Goal: Find specific page/section: Find specific page/section

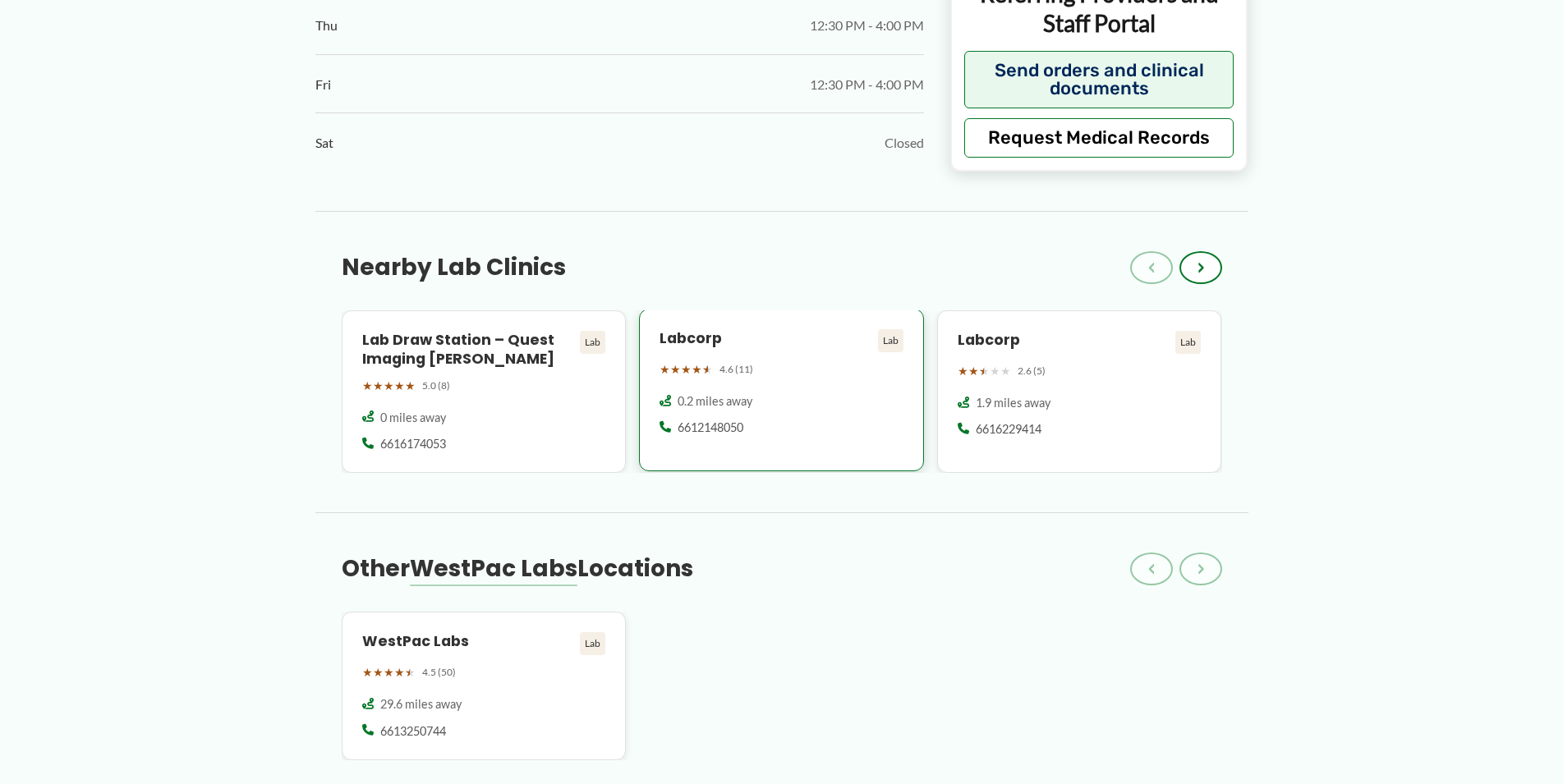
scroll to position [1172, 0]
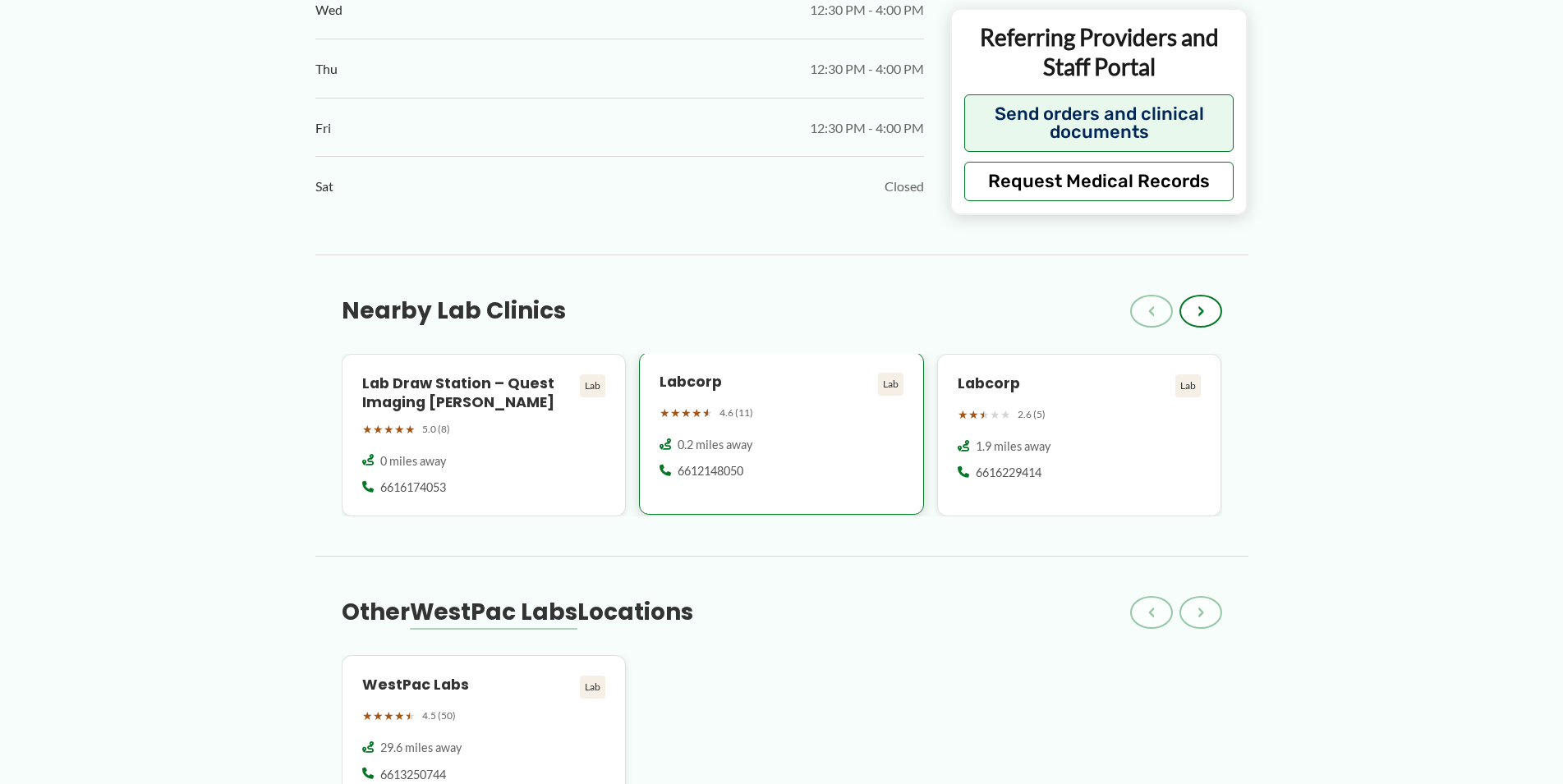
click at [779, 456] on div "0.2 miles away 6612148050" at bounding box center [782, 465] width 244 height 57
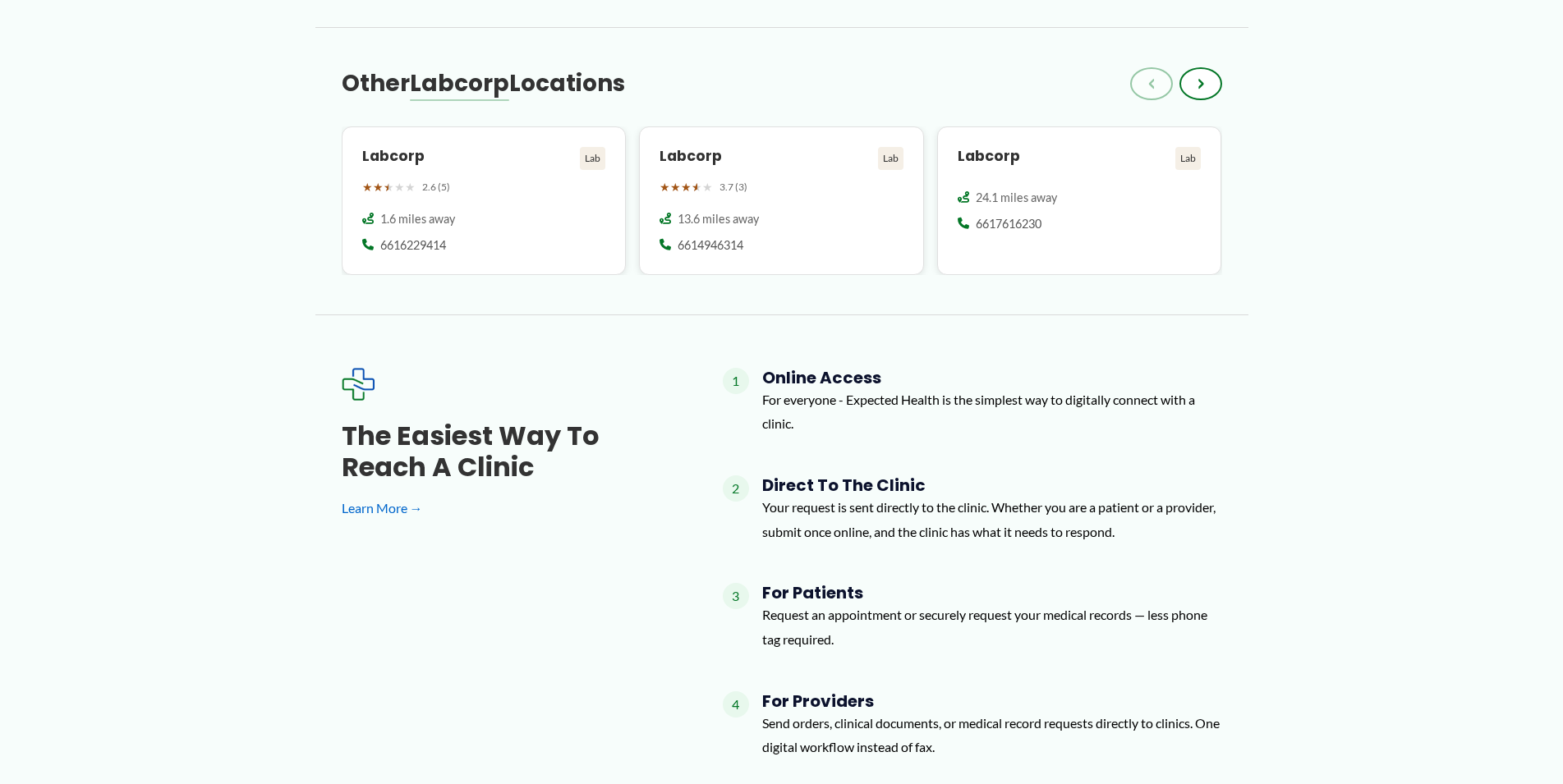
scroll to position [1626, 0]
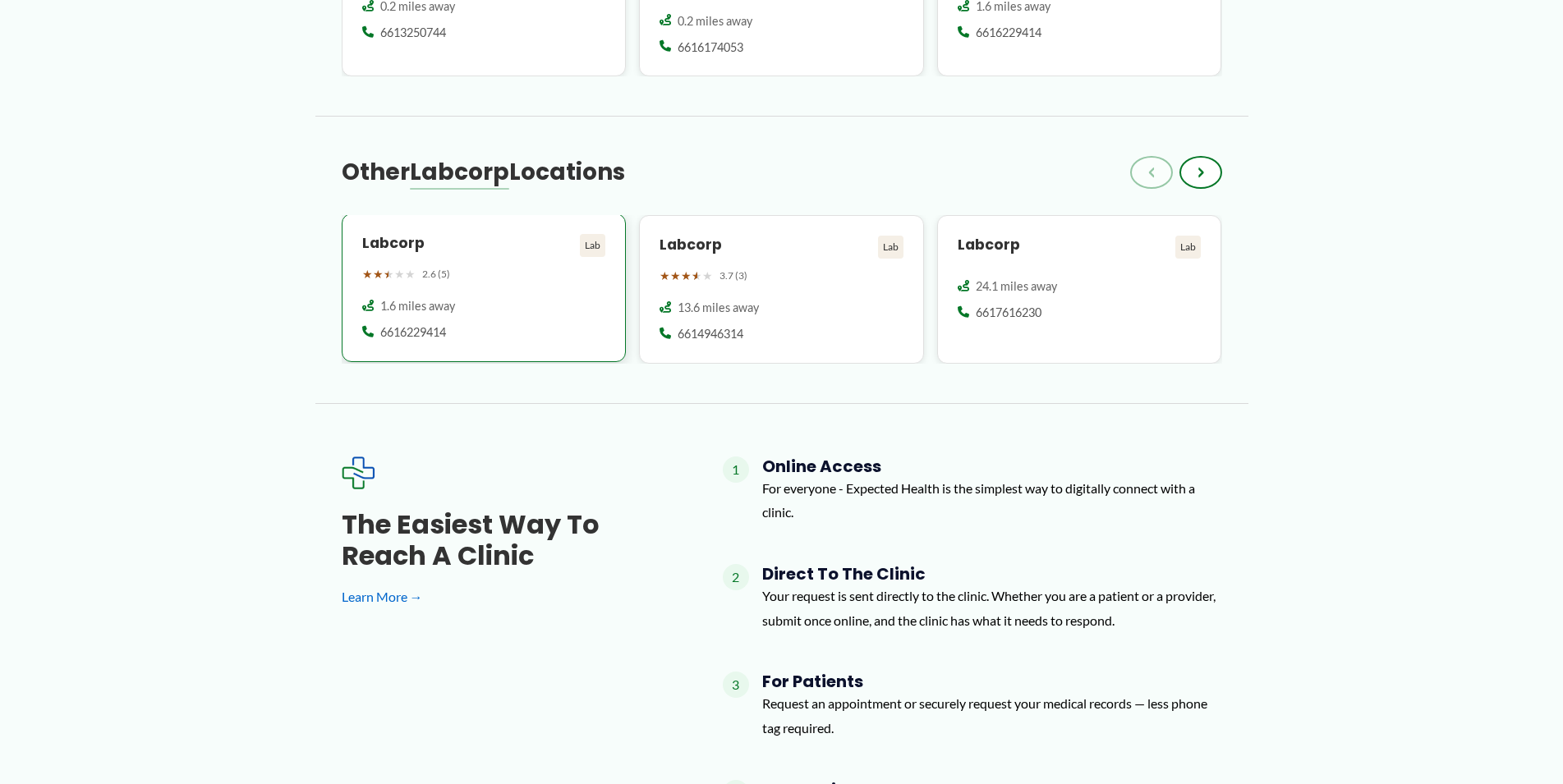
drag, startPoint x: 516, startPoint y: 259, endPoint x: 515, endPoint y: 271, distance: 12.0
click at [515, 264] on div "★ ★ ★ ★ ★ 2.6 (5)" at bounding box center [485, 275] width 244 height 22
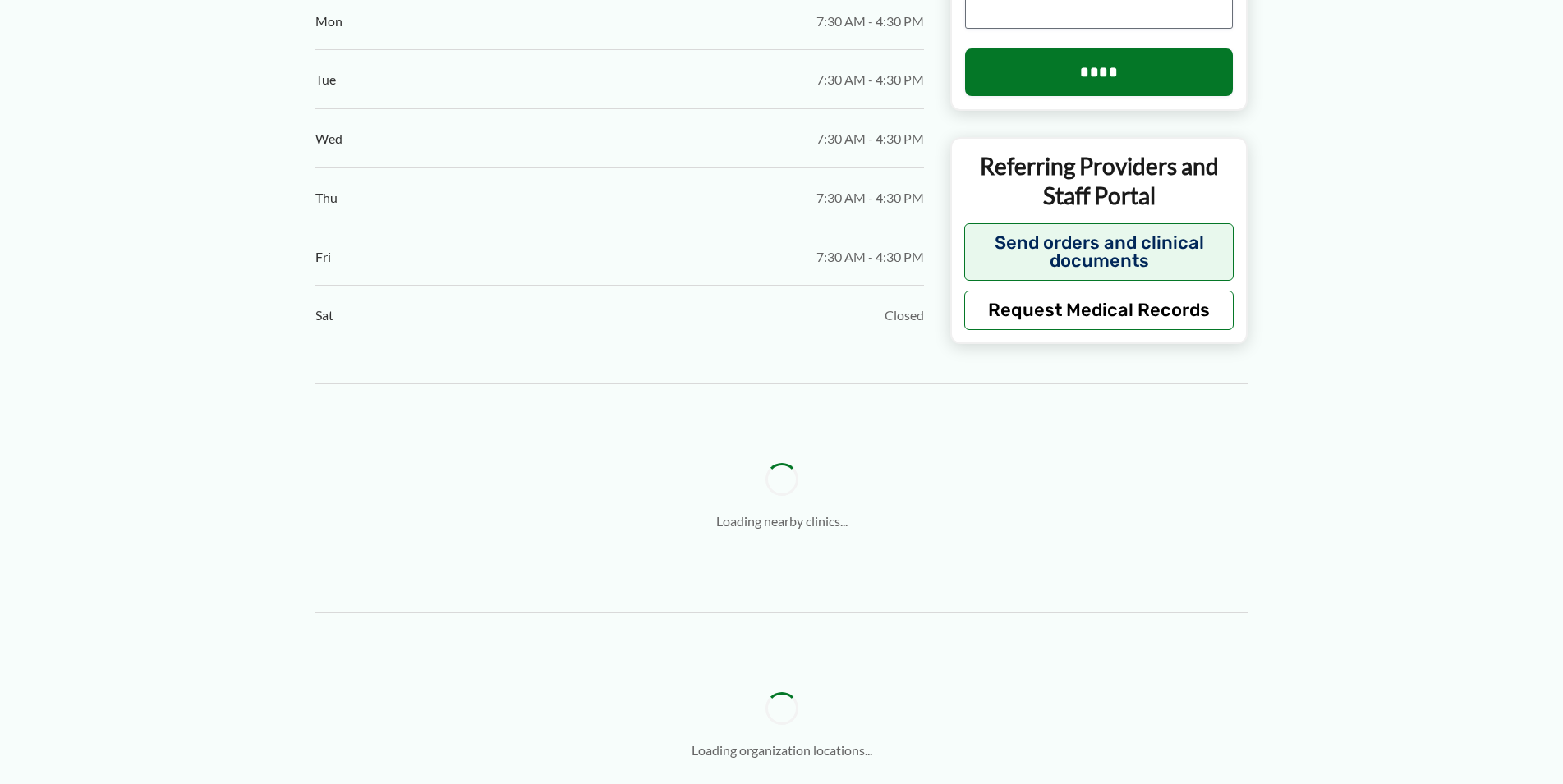
scroll to position [1088, 0]
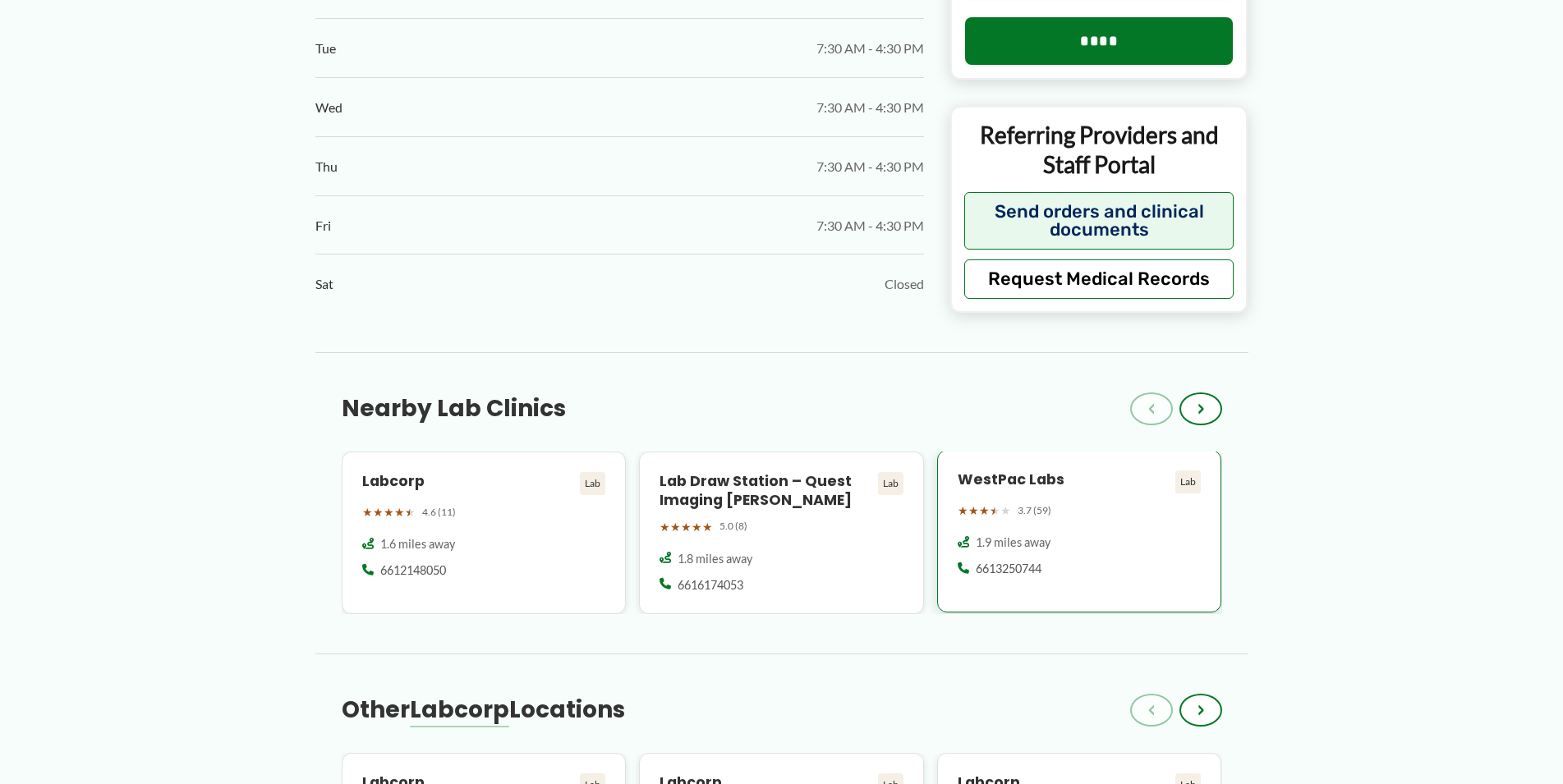
click at [1078, 557] on div "1.9 miles away 6613250744" at bounding box center [1080, 563] width 244 height 57
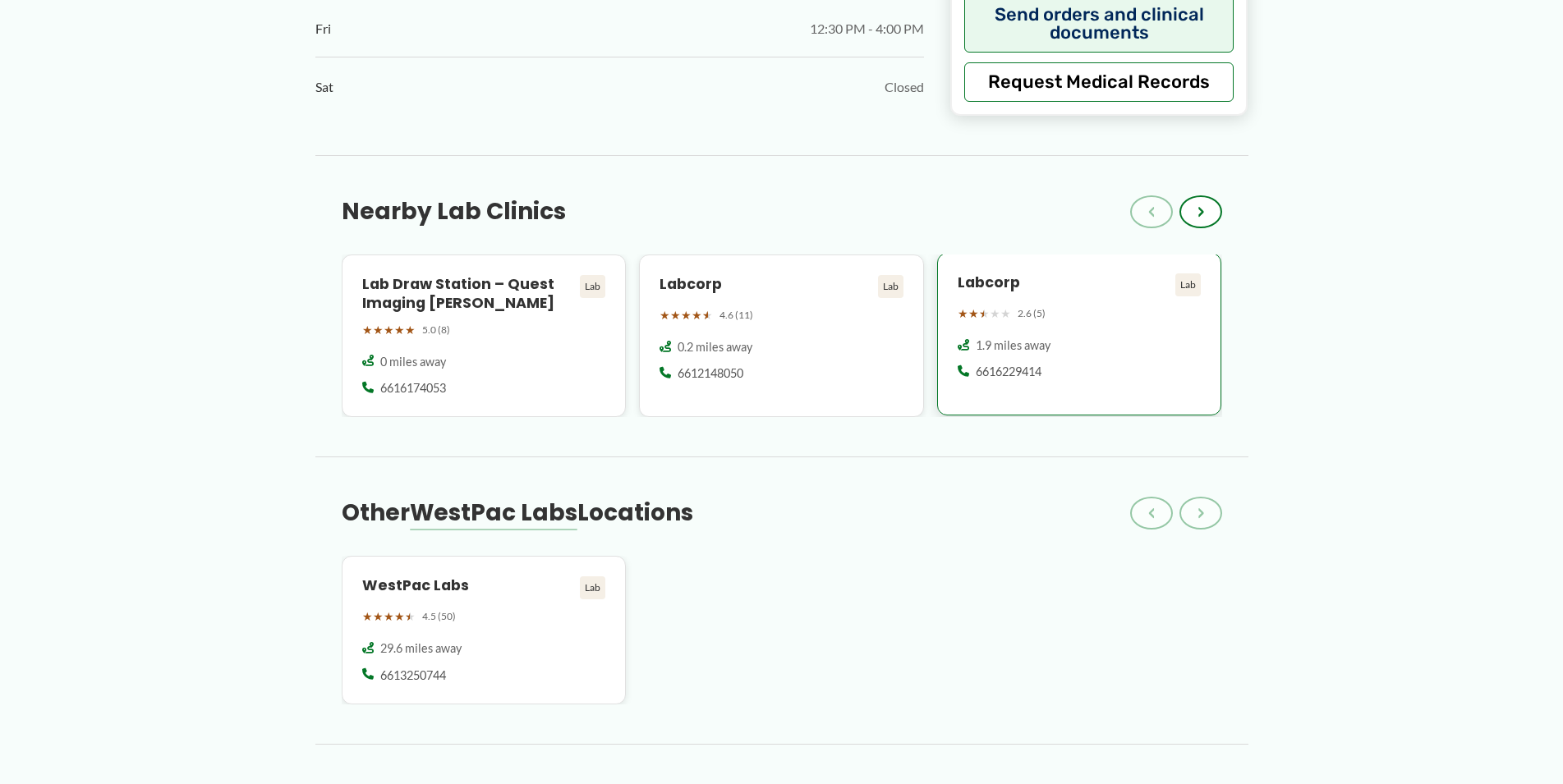
scroll to position [1507, 0]
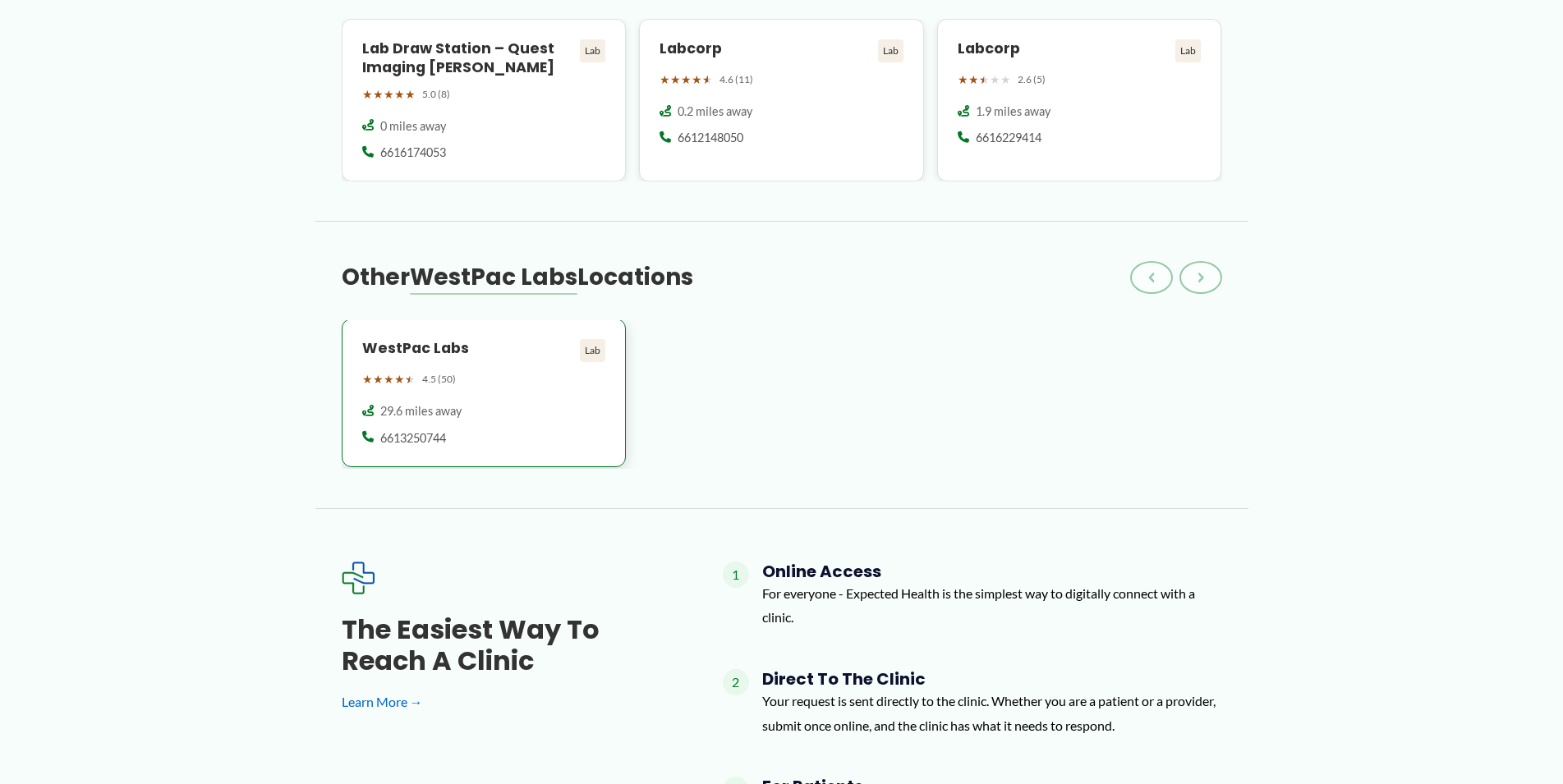
click at [432, 367] on div "WestPac Labs Lab ★ ★ ★ ★ ★ 4.5 (50)" at bounding box center [485, 364] width 244 height 51
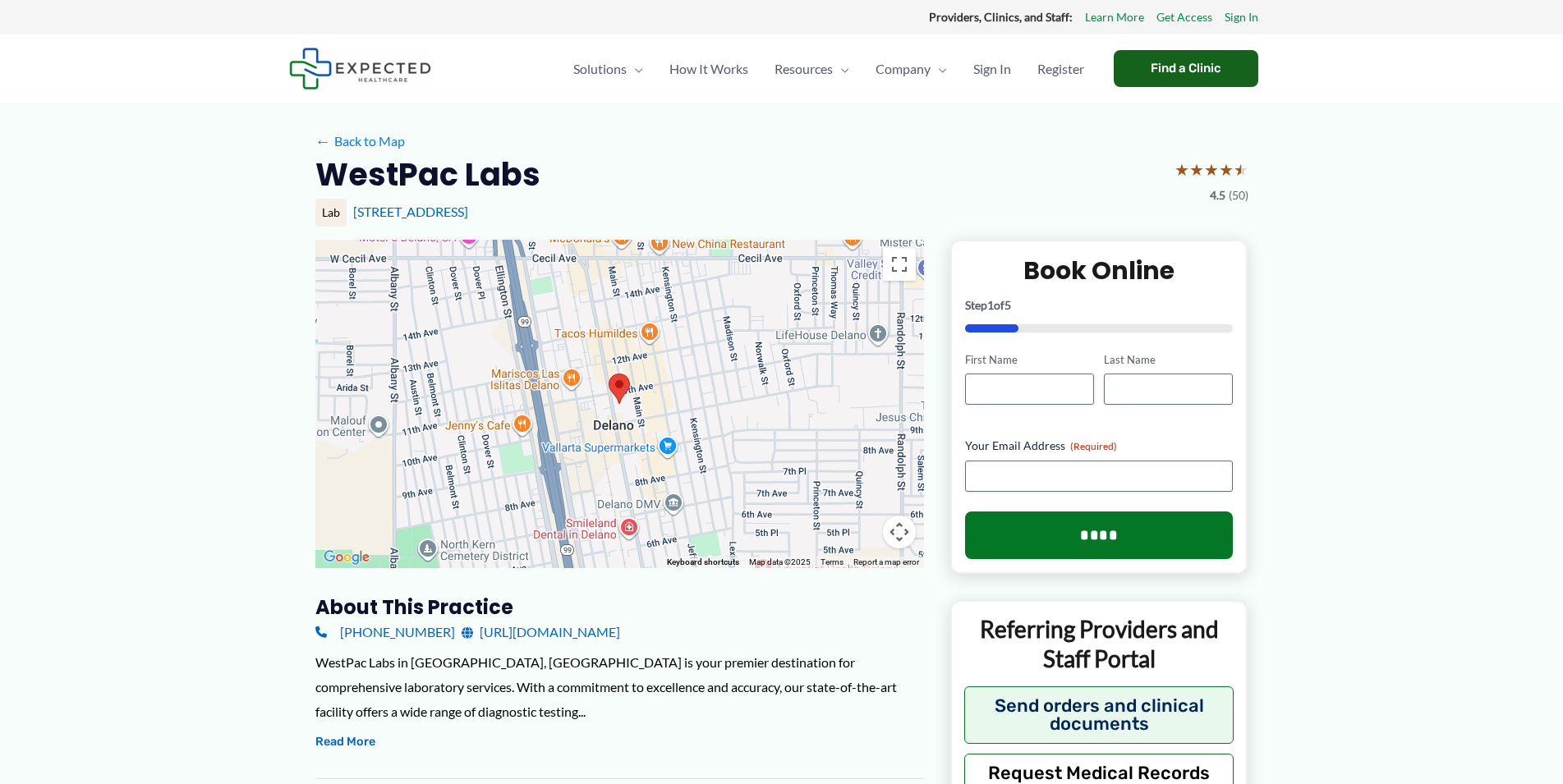
click at [1187, 77] on div "Find a Clinic" at bounding box center [1186, 69] width 145 height 37
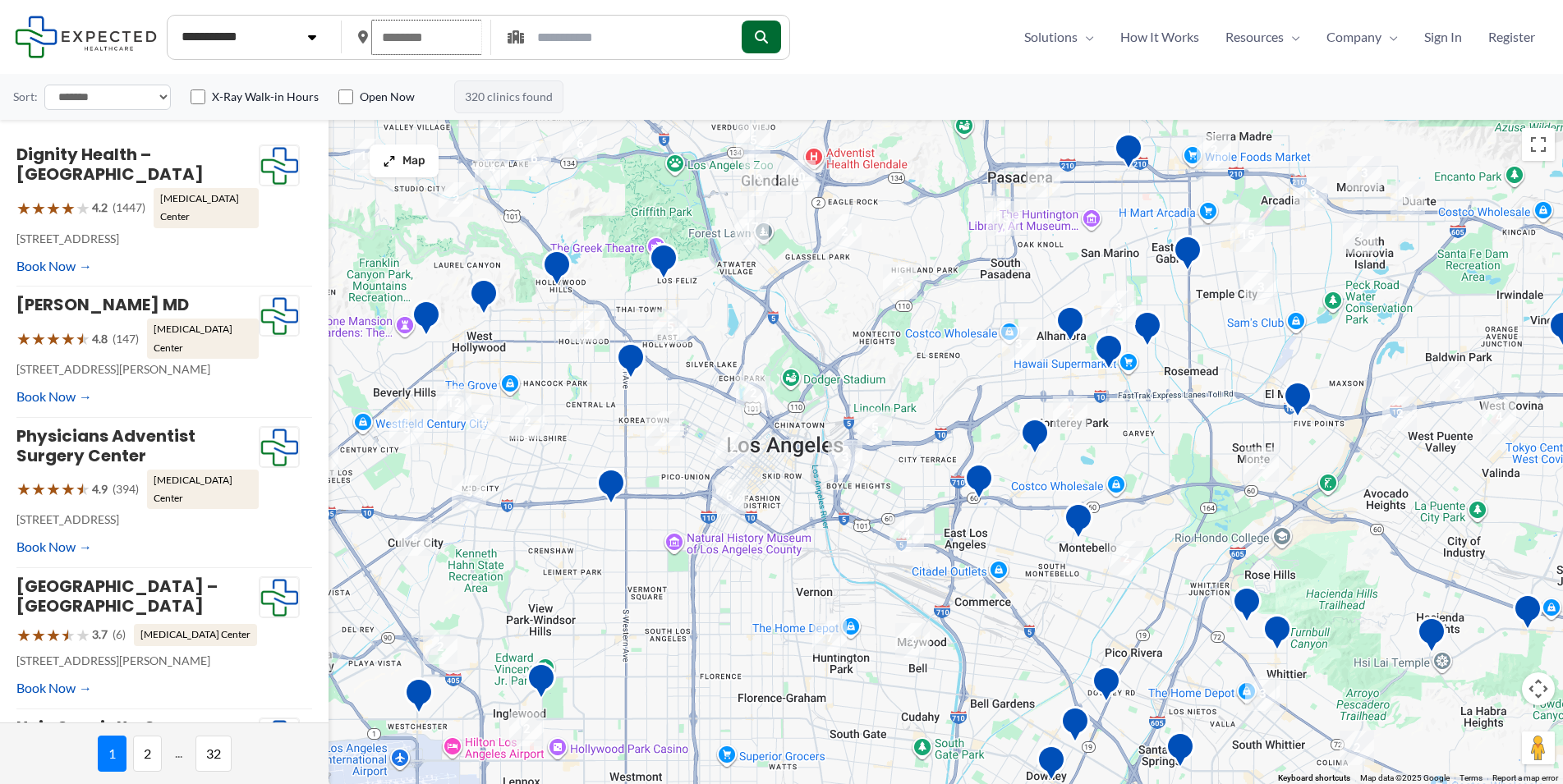
click at [455, 40] on input "text" at bounding box center [427, 37] width 110 height 35
type input "*****"
click at [171, 20] on select "**********" at bounding box center [252, 35] width 162 height 33
select select "***"
click option "***" at bounding box center [0, 0] width 0 height 0
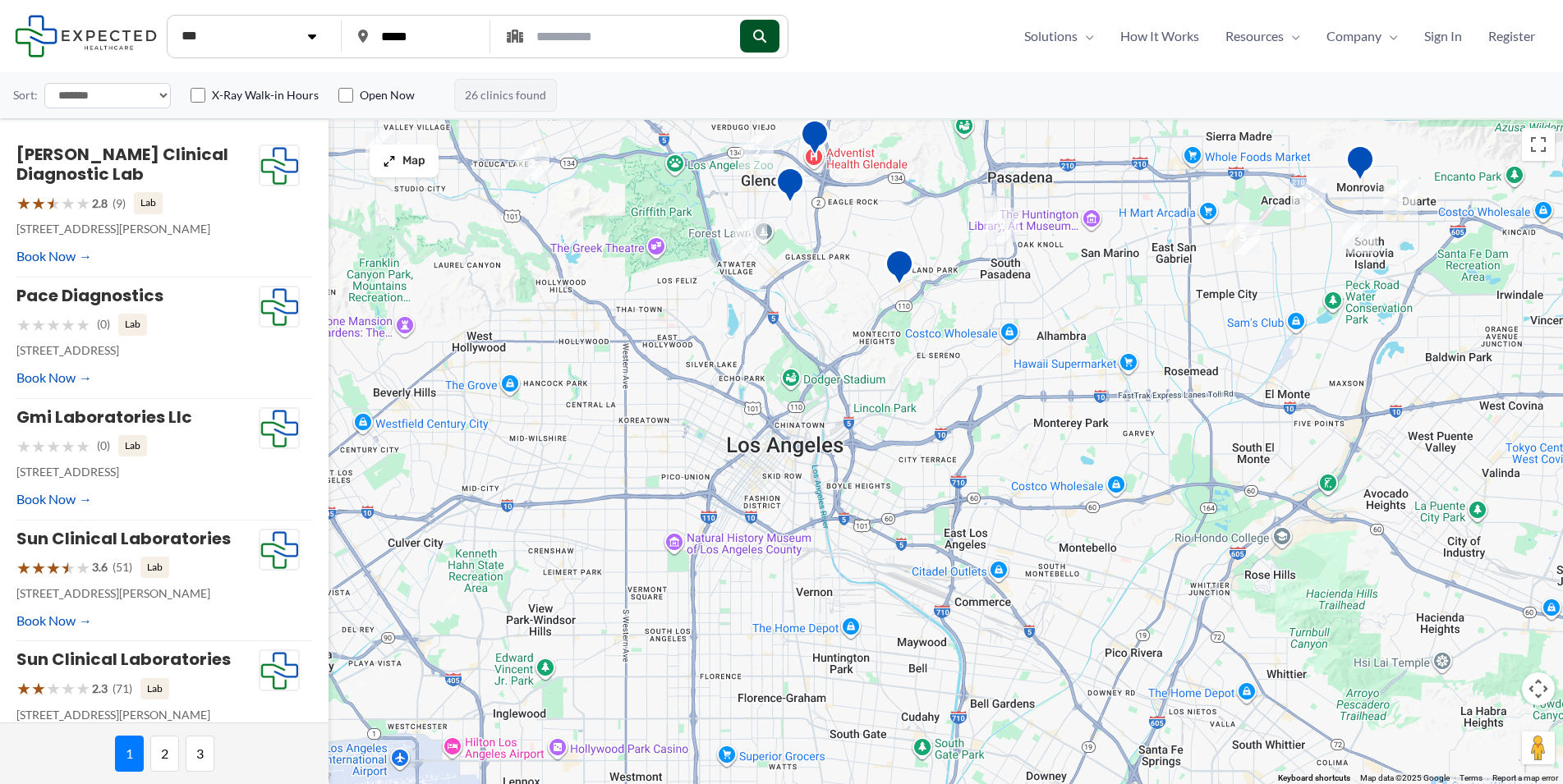
click at [780, 35] on button "submit" at bounding box center [760, 35] width 39 height 33
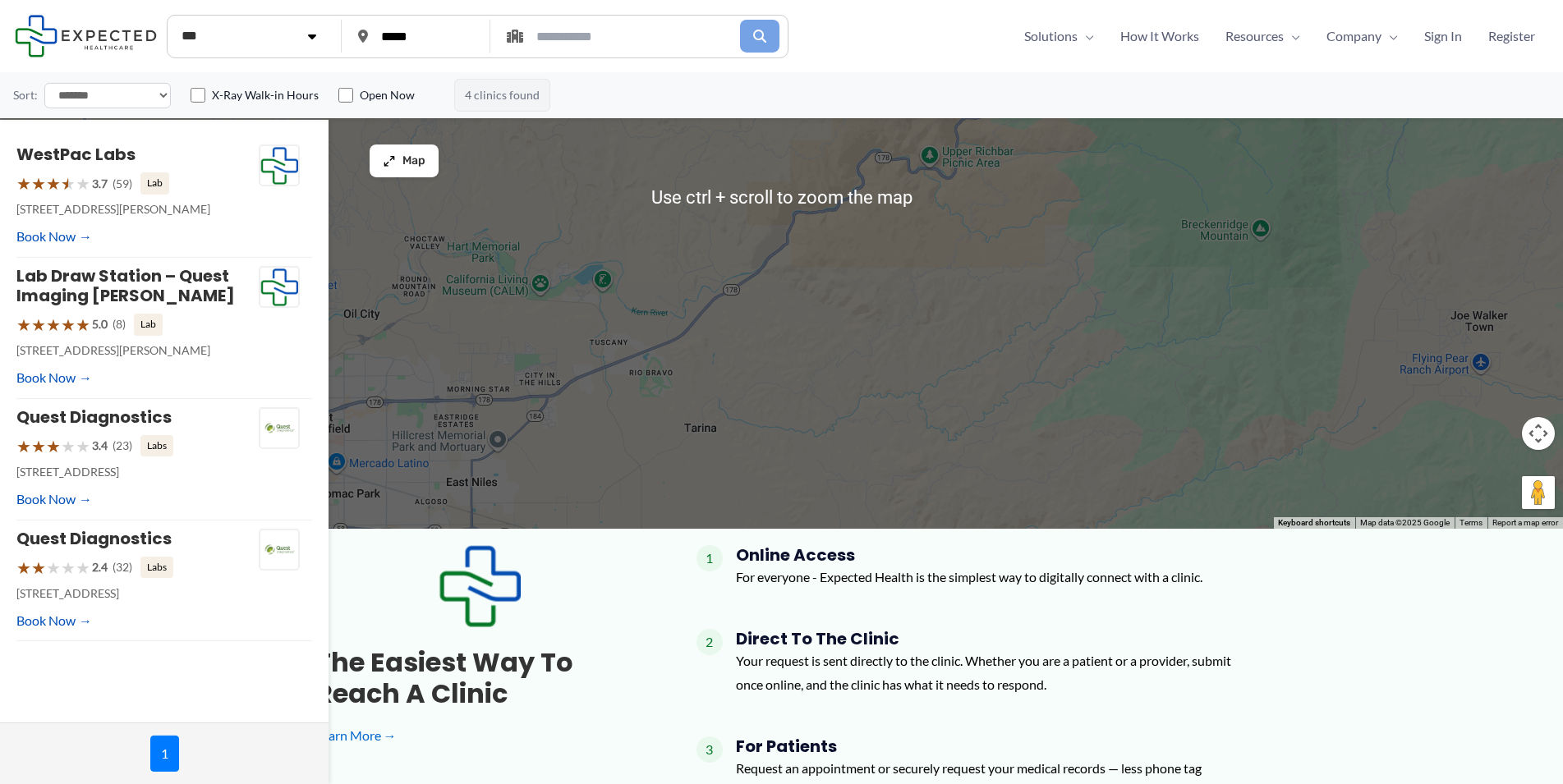
scroll to position [251, 0]
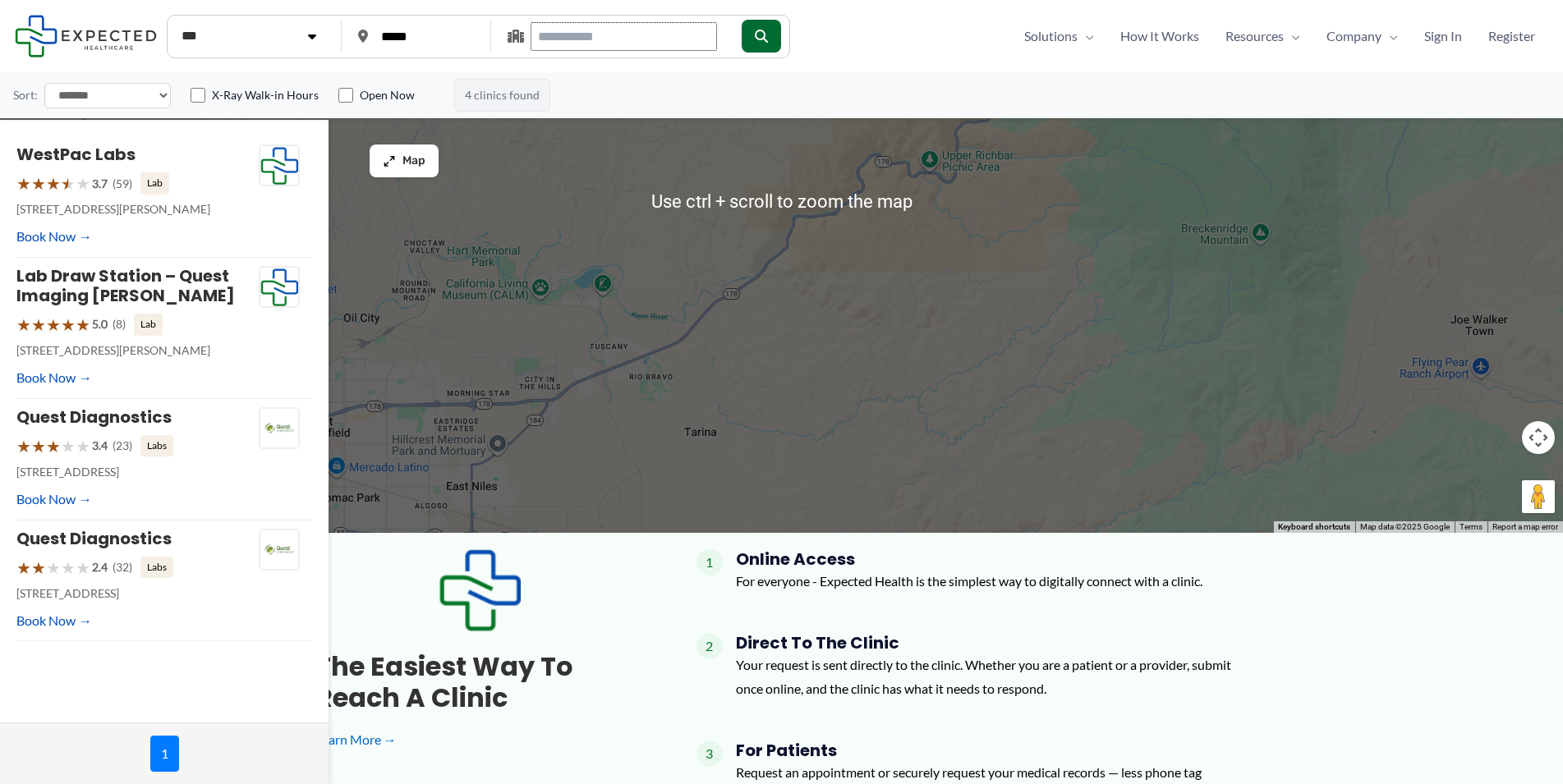
click at [717, 32] on input "text" at bounding box center [624, 36] width 187 height 29
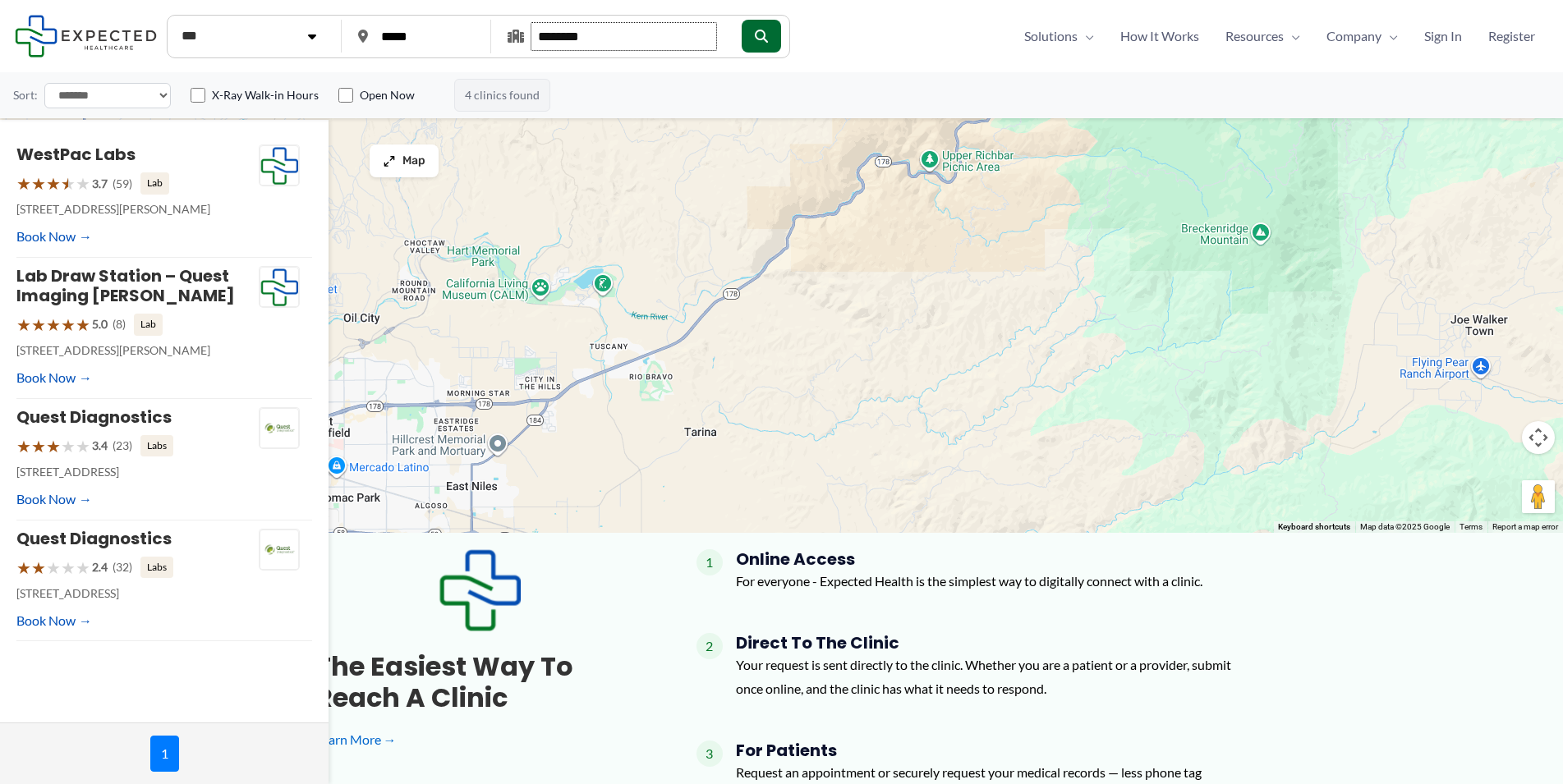
click at [742, 20] on button "submit" at bounding box center [762, 35] width 39 height 33
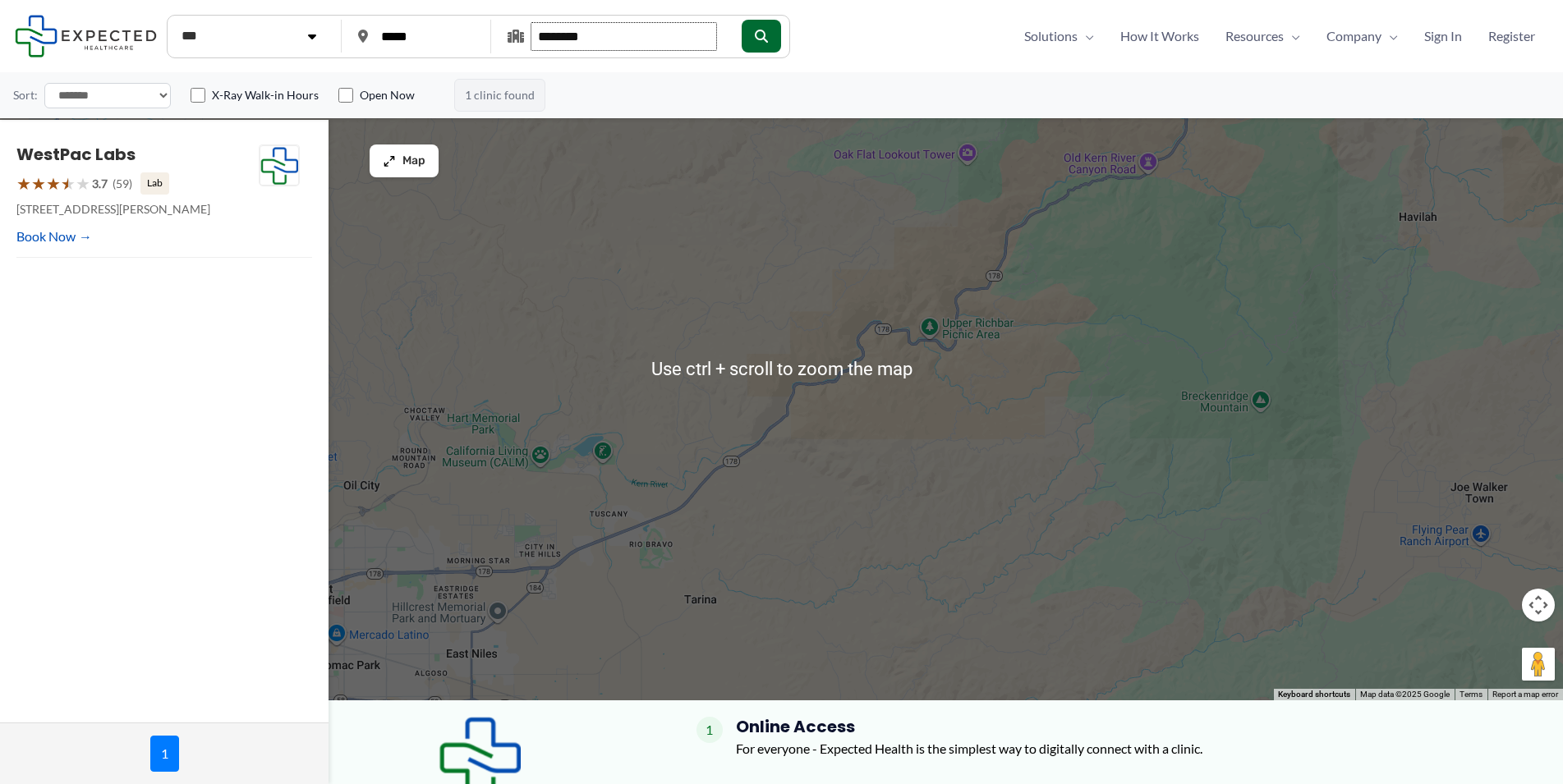
scroll to position [0, 0]
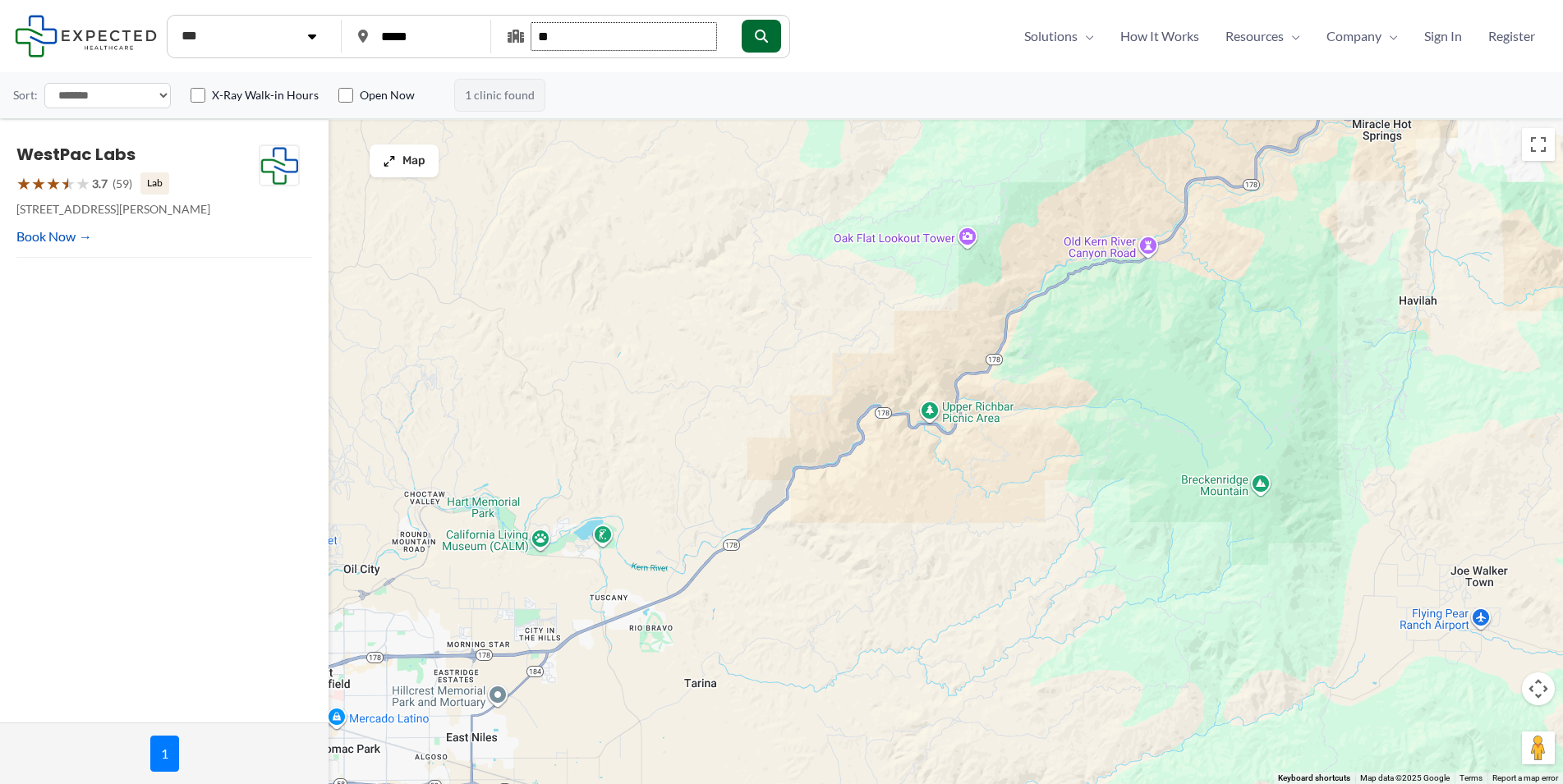
type input "*"
